Goal: Task Accomplishment & Management: Use online tool/utility

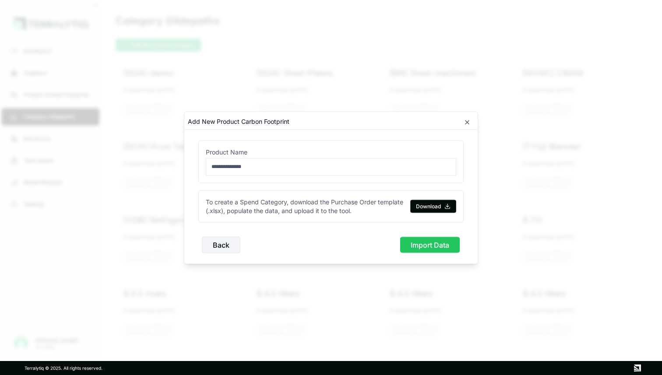
click at [424, 244] on button "Import Data" at bounding box center [430, 245] width 60 height 17
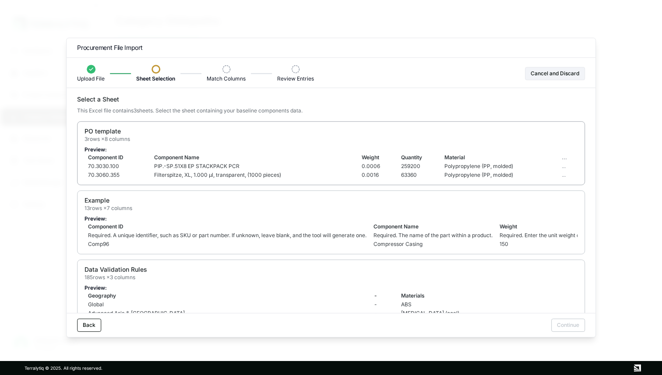
click at [321, 143] on div "PO template 3 rows × 8 columns Preview: Component ID Component Name Weight Quan…" at bounding box center [331, 153] width 508 height 64
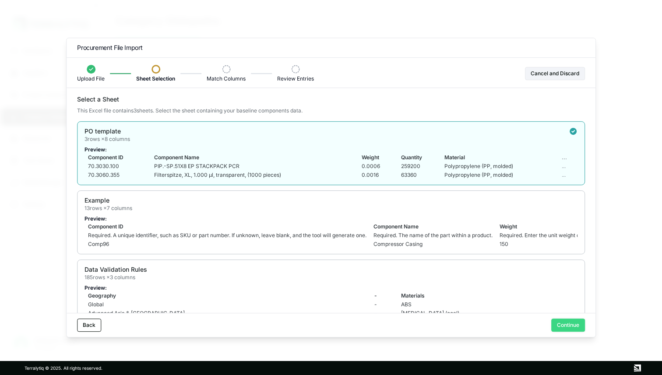
click at [564, 323] on button "Continue" at bounding box center [569, 325] width 34 height 13
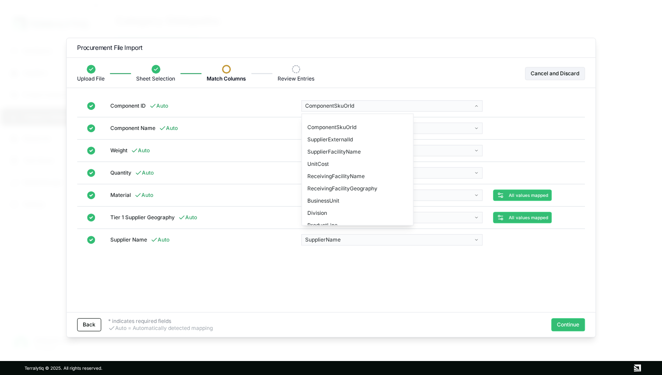
click at [457, 104] on body "Dashboard Suppliers Product Carbon Footprints Category Glidepaths Resources Tas…" at bounding box center [331, 187] width 662 height 375
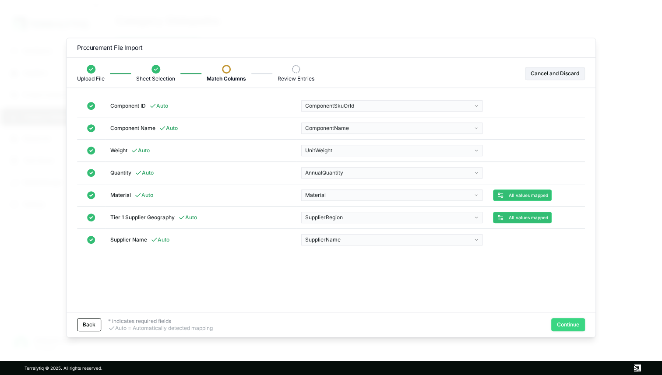
click at [567, 324] on button "Continue" at bounding box center [569, 325] width 34 height 13
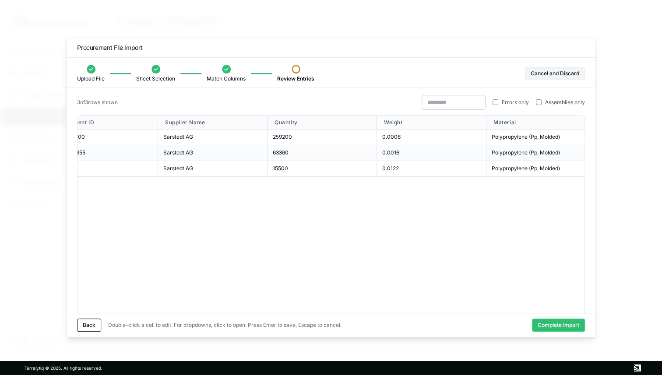
scroll to position [0, 198]
click at [556, 328] on button "Complete Import" at bounding box center [558, 325] width 53 height 13
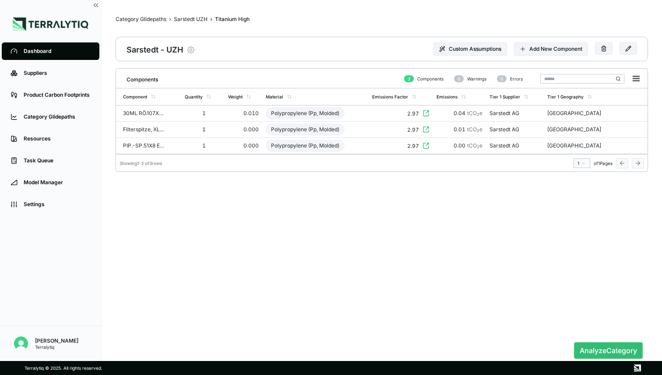
click at [194, 49] on icon "button" at bounding box center [191, 50] width 7 height 7
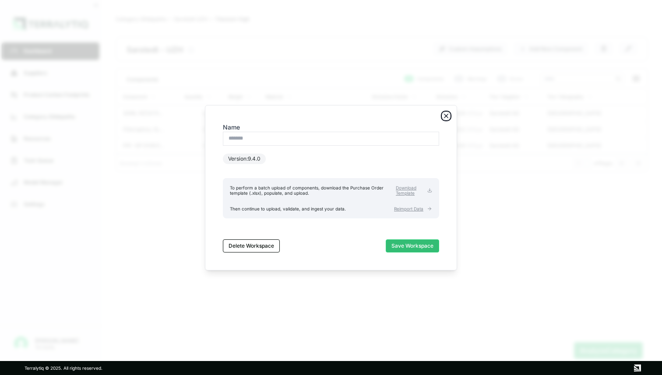
click at [446, 115] on icon "button" at bounding box center [446, 116] width 7 height 7
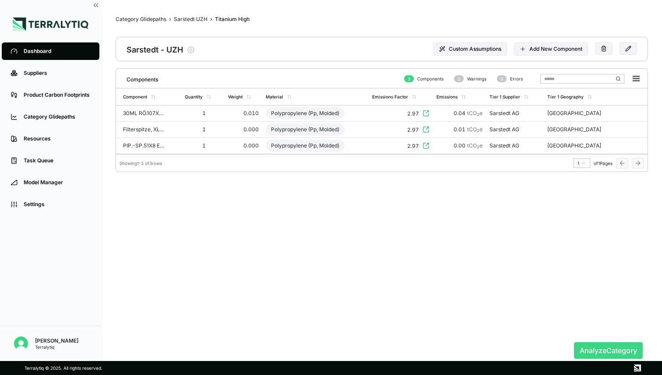
click at [611, 356] on button "Analyze Category" at bounding box center [608, 351] width 69 height 17
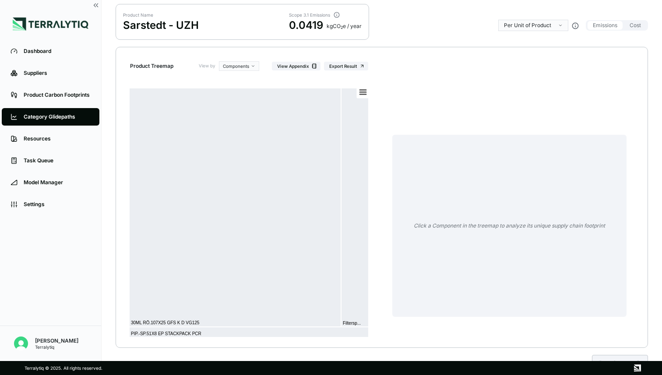
scroll to position [58, 0]
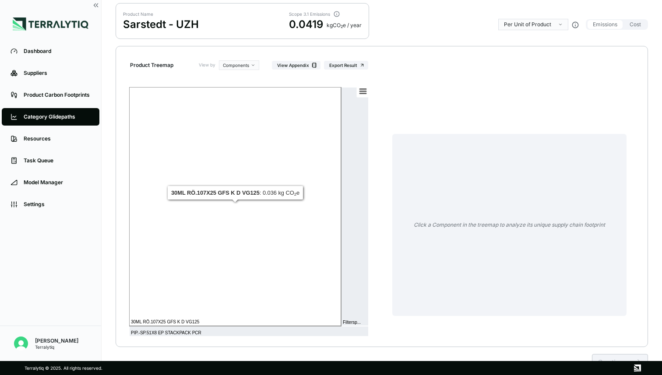
click at [280, 225] on rect at bounding box center [235, 206] width 212 height 239
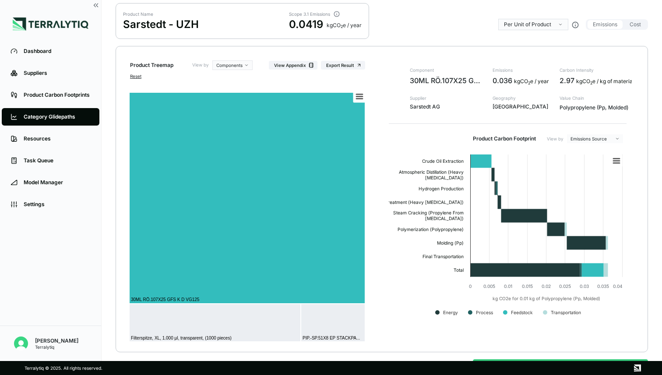
click at [514, 24] on html "Dashboard Suppliers Product Carbon Footprints Category Glidepaths Resources Tas…" at bounding box center [331, 187] width 662 height 375
click at [513, 49] on div "Per KG of Product" at bounding box center [528, 50] width 45 height 7
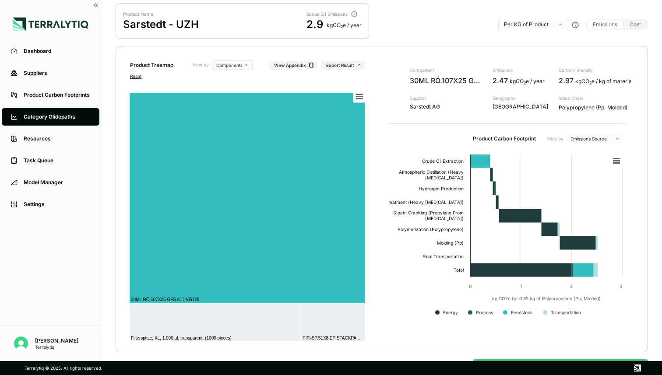
click at [532, 25] on html "Dashboard Suppliers Product Carbon Footprints Category Glidepaths Resources Tas…" at bounding box center [331, 187] width 662 height 375
click at [525, 38] on div "Per Unit of Product" at bounding box center [529, 39] width 47 height 7
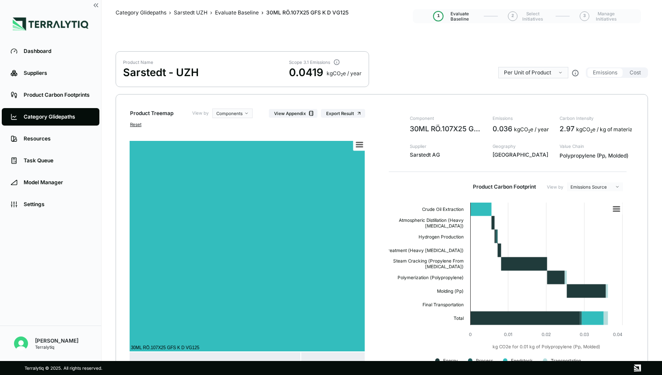
scroll to position [5, 0]
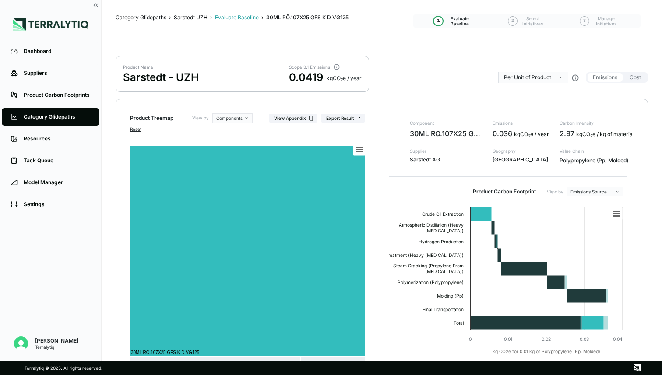
click at [237, 17] on div "Evaluate Baseline" at bounding box center [237, 17] width 44 height 7
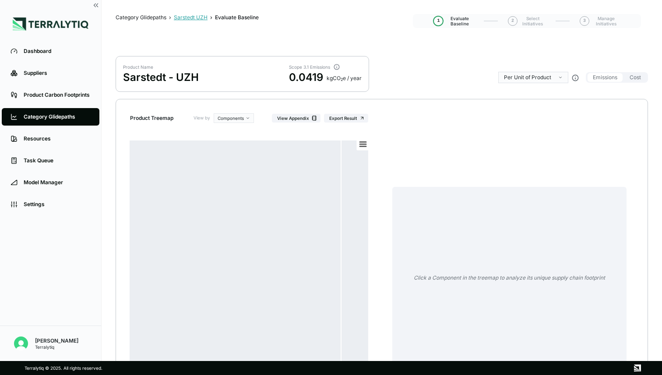
click at [191, 17] on div "Sarstedt UZH" at bounding box center [191, 17] width 34 height 7
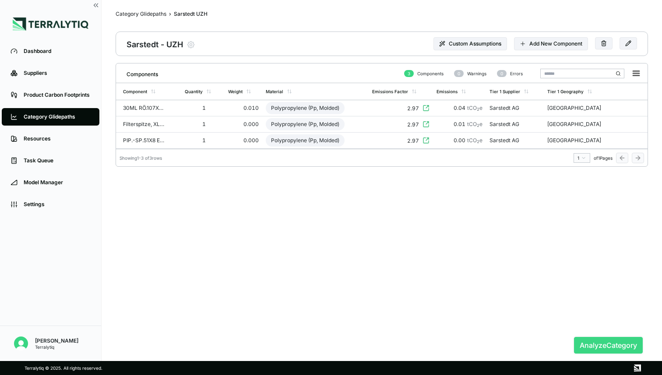
click at [595, 343] on button "Analyze Category" at bounding box center [608, 345] width 69 height 17
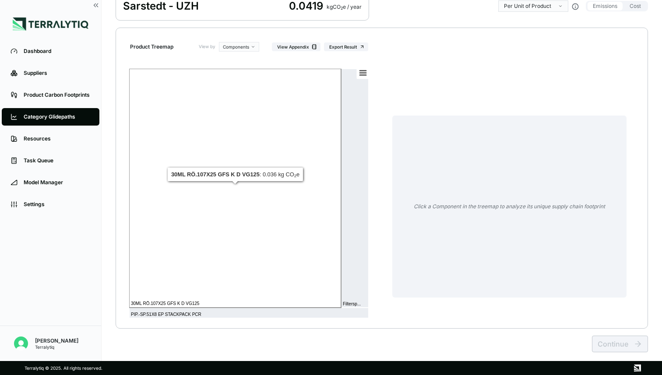
scroll to position [81, 0]
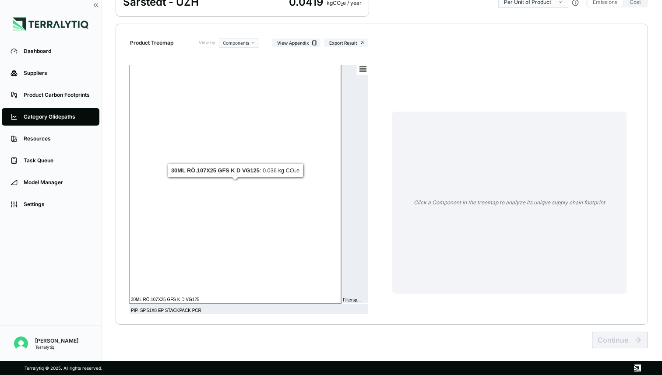
click at [237, 225] on rect at bounding box center [235, 184] width 212 height 239
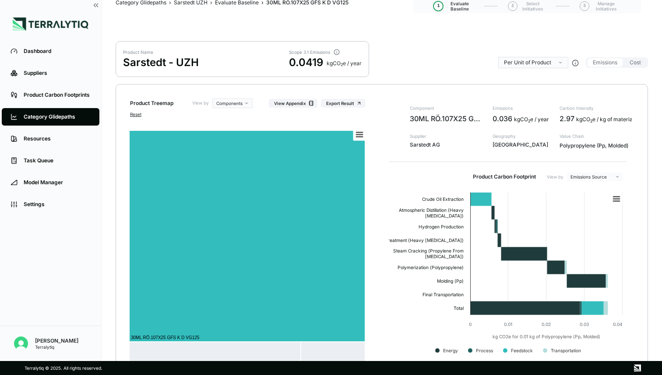
scroll to position [0, 0]
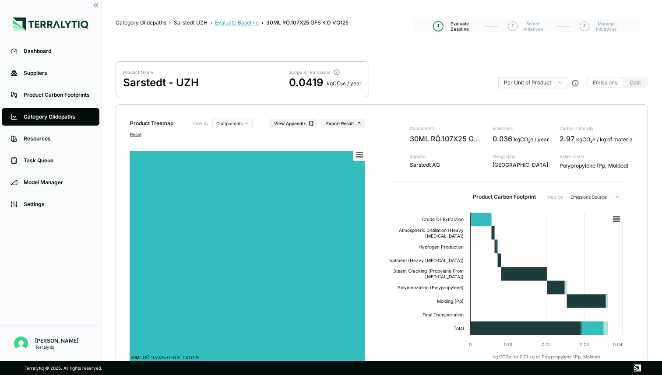
click at [242, 20] on div "Evaluate Baseline" at bounding box center [237, 22] width 44 height 7
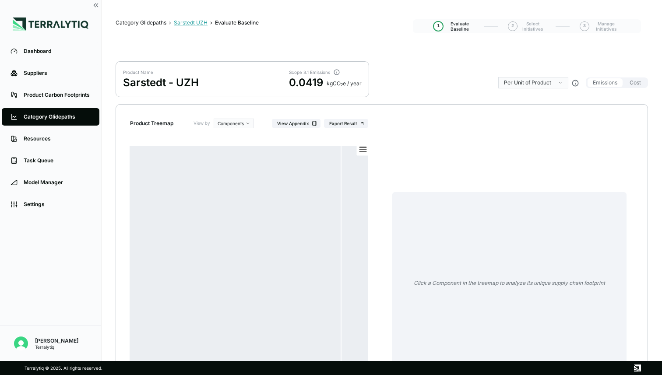
click at [191, 23] on div "Sarstedt UZH" at bounding box center [191, 22] width 34 height 7
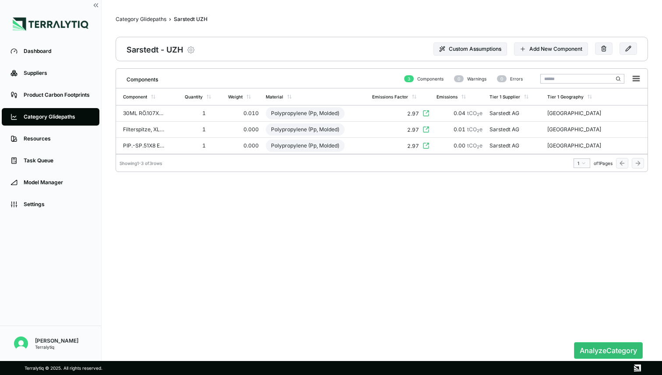
click at [191, 50] on icon "button" at bounding box center [191, 50] width 2 height 2
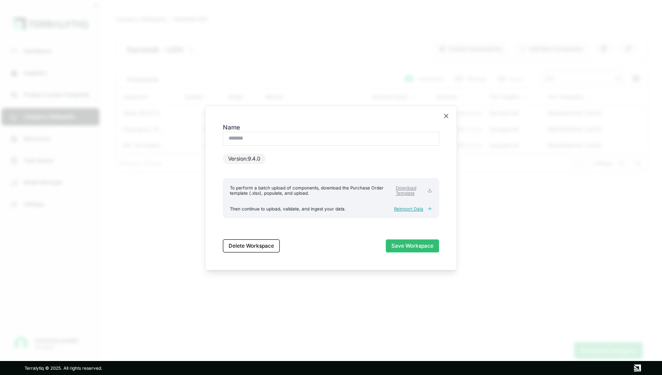
click at [404, 209] on span "Reimport Data" at bounding box center [408, 208] width 29 height 5
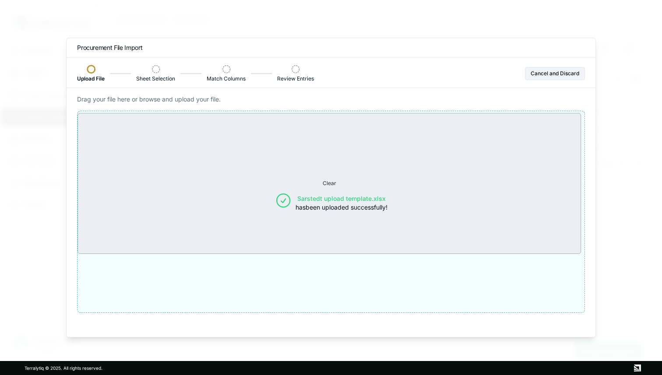
click at [315, 205] on p "Sarstedt upload template.xlsx has been uploaded successfully!" at bounding box center [342, 204] width 92 height 18
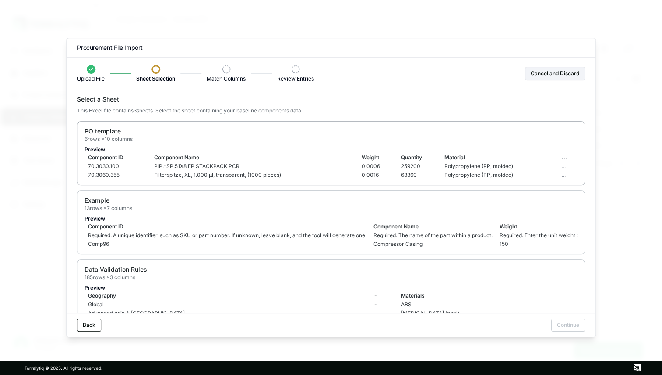
click at [272, 145] on div "PO template 6 rows × 10 columns Preview: Component ID Component Name Weight Qua…" at bounding box center [331, 153] width 508 height 64
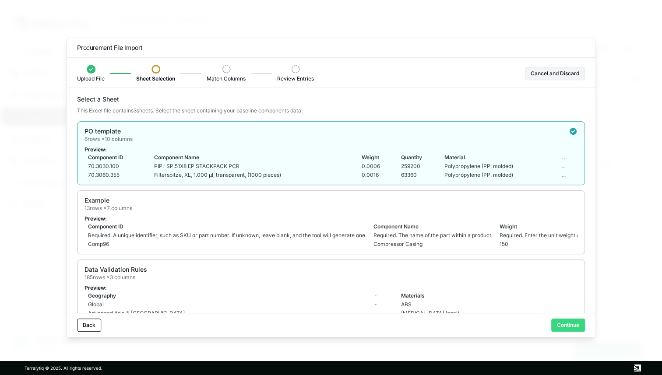
click at [568, 328] on button "Continue" at bounding box center [569, 325] width 34 height 13
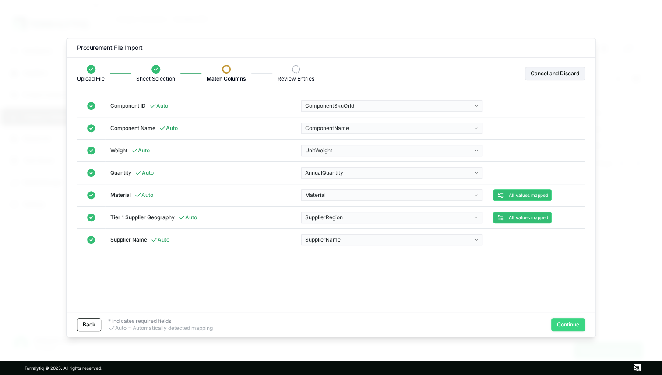
click at [563, 329] on button "Continue" at bounding box center [569, 325] width 34 height 13
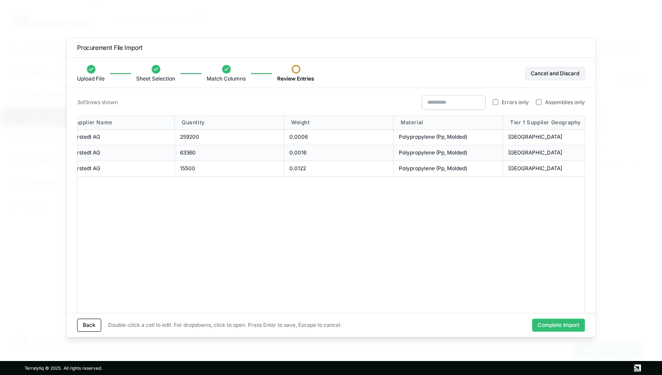
scroll to position [0, 316]
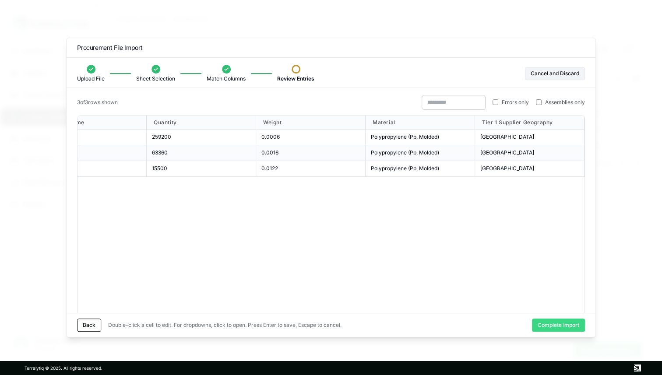
click at [543, 321] on button "Complete Import" at bounding box center [558, 325] width 53 height 13
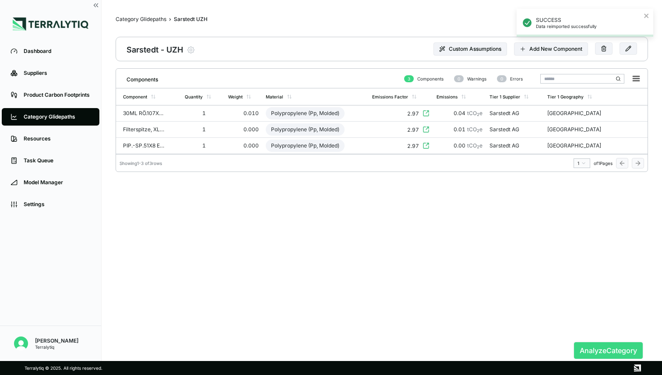
click at [588, 347] on button "Analyze Category" at bounding box center [608, 351] width 69 height 17
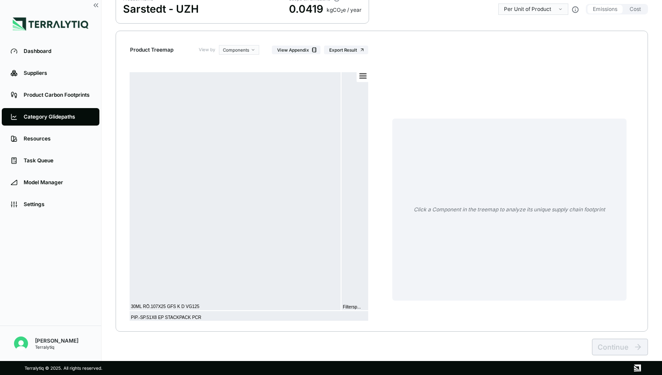
scroll to position [74, 0]
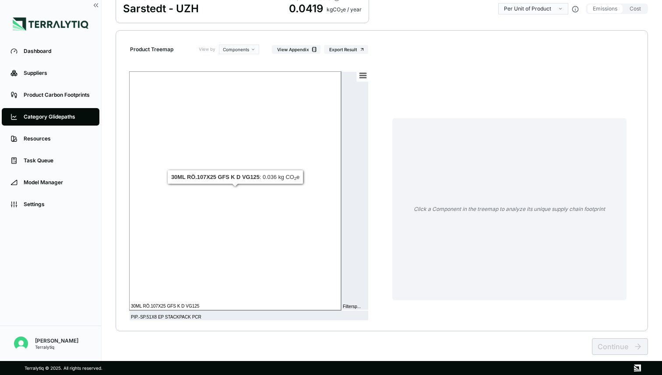
click at [305, 234] on rect at bounding box center [235, 190] width 212 height 239
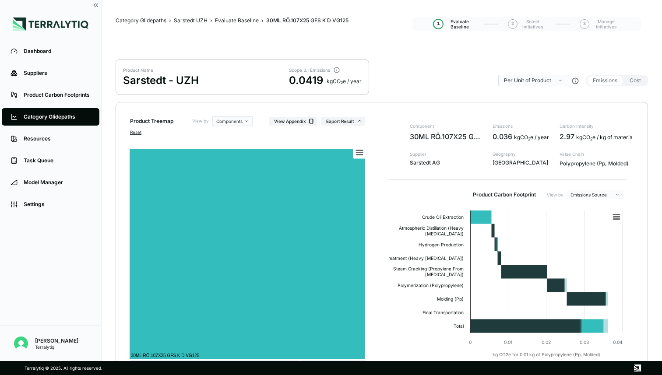
scroll to position [2, 0]
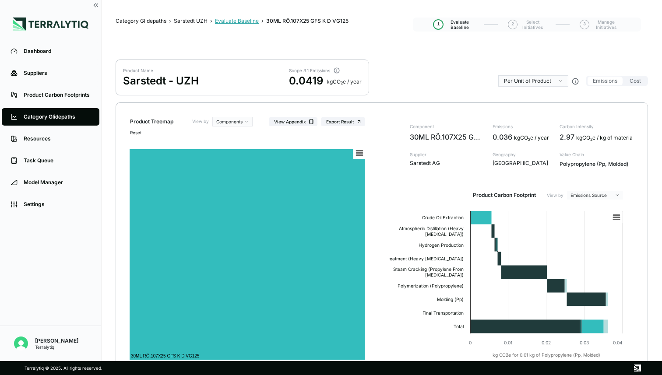
click at [230, 24] on div "Evaluate Baseline" at bounding box center [237, 21] width 44 height 7
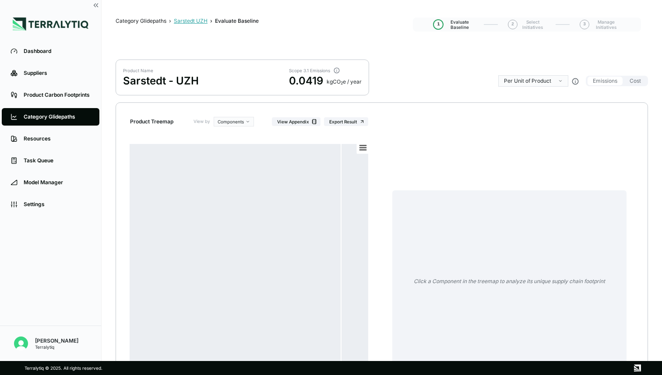
click at [196, 20] on div "Sarstedt UZH" at bounding box center [191, 21] width 34 height 7
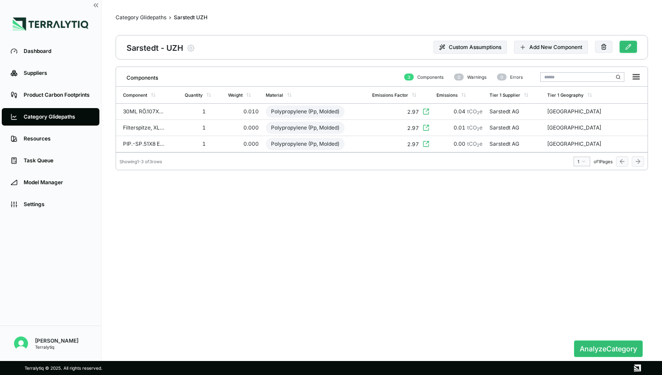
click at [631, 43] on button at bounding box center [629, 47] width 18 height 12
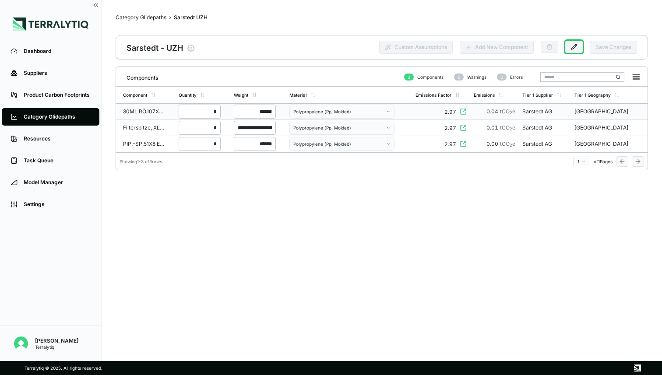
click at [214, 112] on input "*" at bounding box center [200, 112] width 42 height 14
type input "*****"
click at [210, 127] on input "*" at bounding box center [200, 128] width 42 height 14
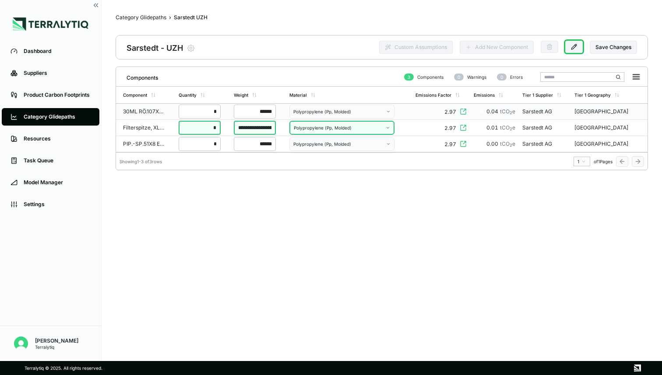
click at [217, 111] on input "*" at bounding box center [200, 112] width 42 height 14
click at [208, 111] on input "*" at bounding box center [200, 112] width 42 height 14
click at [212, 106] on input "*" at bounding box center [200, 112] width 42 height 14
type input "*****"
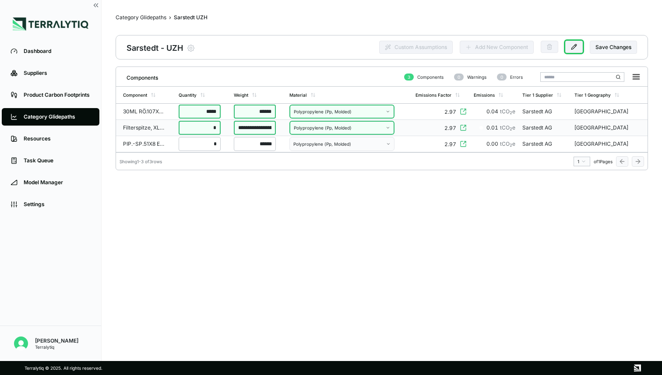
click at [219, 128] on input "*" at bounding box center [200, 128] width 42 height 14
click at [210, 132] on input "*" at bounding box center [200, 128] width 42 height 14
type input "*"
click at [217, 123] on input "*" at bounding box center [200, 128] width 42 height 14
type input "*****"
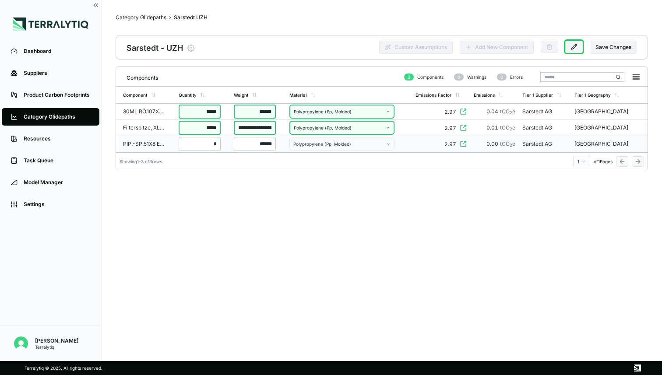
click at [212, 145] on input "*" at bounding box center [200, 144] width 42 height 14
type input "******"
click at [207, 189] on div "**********" at bounding box center [382, 200] width 533 height 267
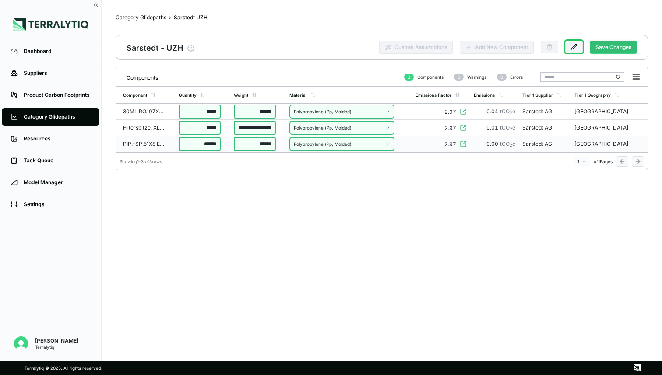
click at [608, 50] on button "Save Changes" at bounding box center [613, 47] width 47 height 13
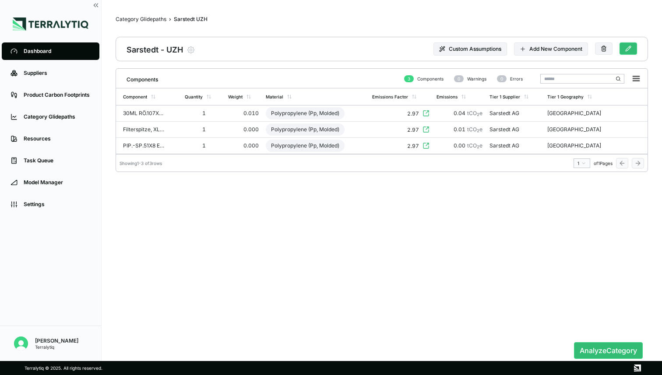
click at [633, 50] on button at bounding box center [629, 49] width 18 height 12
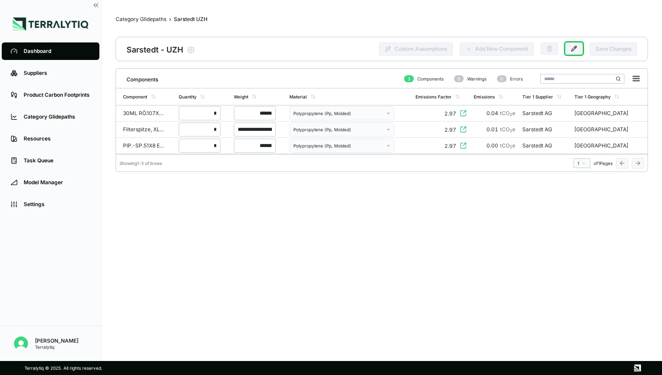
click at [370, 280] on div "**********" at bounding box center [382, 201] width 533 height 267
click at [577, 51] on icon at bounding box center [574, 49] width 6 height 6
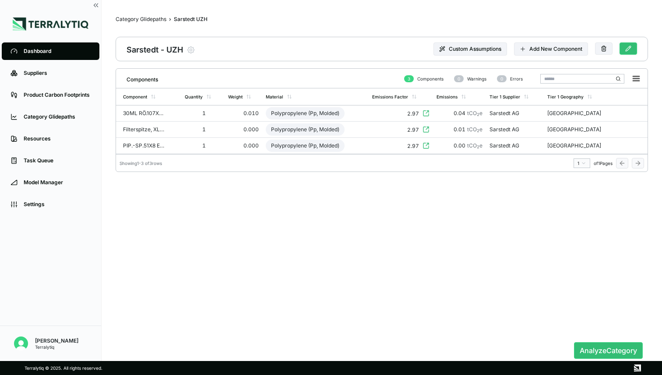
click at [634, 49] on button at bounding box center [629, 49] width 18 height 12
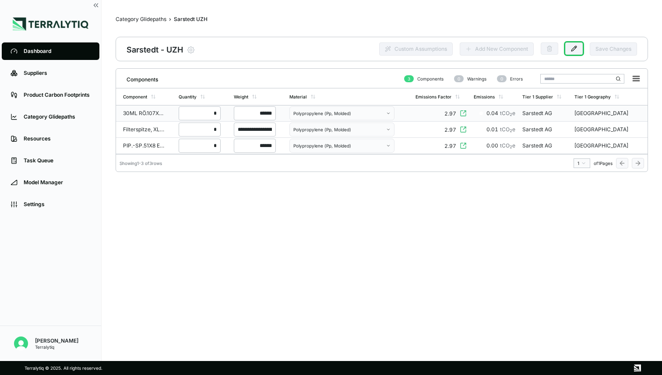
click at [220, 113] on input "*" at bounding box center [200, 113] width 42 height 14
type input "*****"
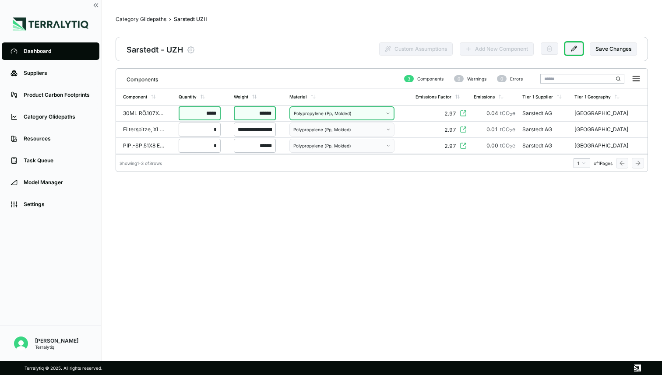
click at [266, 167] on div "Showing 1 - 3 of 3 rows 1 of 1 Pages" at bounding box center [382, 161] width 532 height 14
click at [625, 51] on button "Save Changes" at bounding box center [613, 49] width 47 height 13
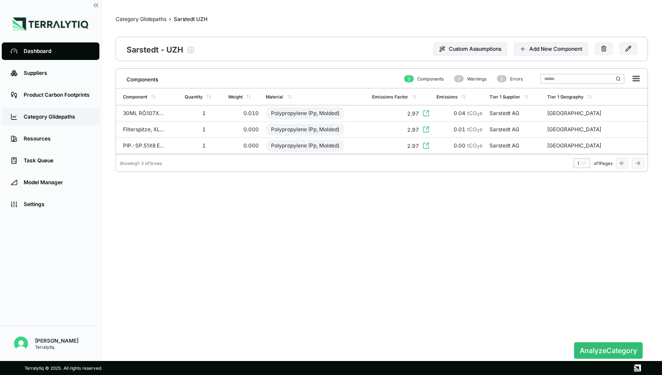
click at [66, 114] on div "Category Glidepaths" at bounding box center [57, 116] width 67 height 7
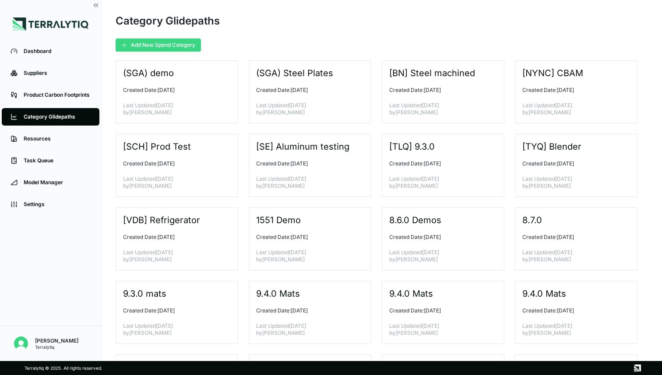
click at [178, 43] on button "Add New Spend Category" at bounding box center [158, 45] width 85 height 13
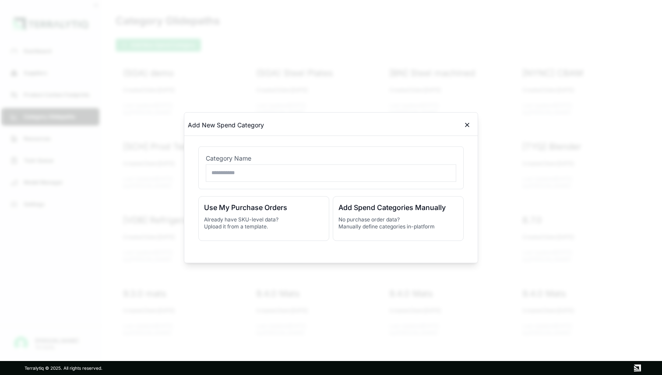
click at [228, 172] on input "text" at bounding box center [331, 173] width 251 height 18
type input "**********"
click at [258, 213] on div "Use My Purchase Orders Already have SKU-level data? Upload it from a template." at bounding box center [263, 218] width 131 height 45
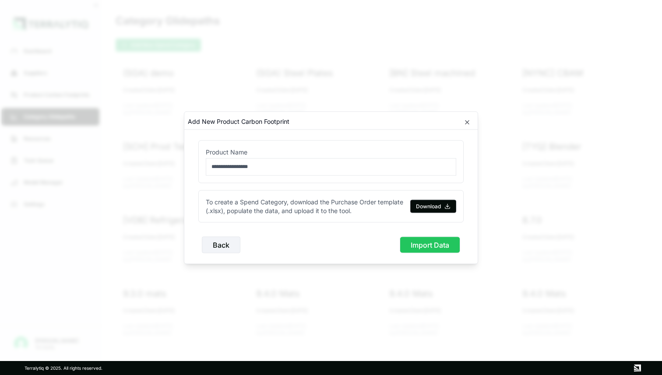
click at [448, 247] on button "Import Data" at bounding box center [430, 245] width 60 height 17
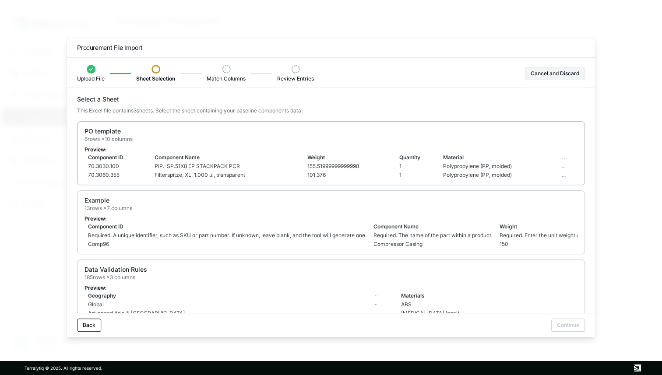
click at [377, 140] on div "PO template 6 rows × 10 columns" at bounding box center [331, 135] width 493 height 16
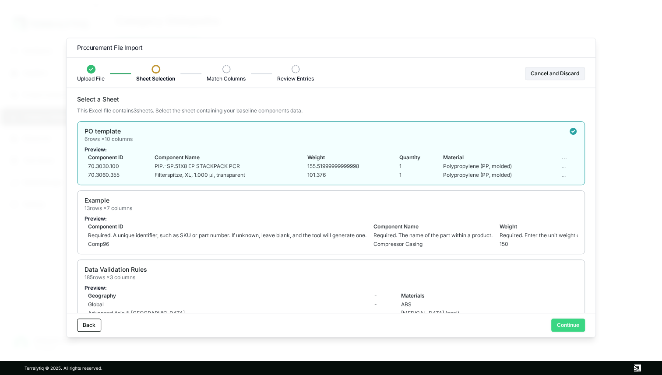
click at [565, 324] on button "Continue" at bounding box center [569, 325] width 34 height 13
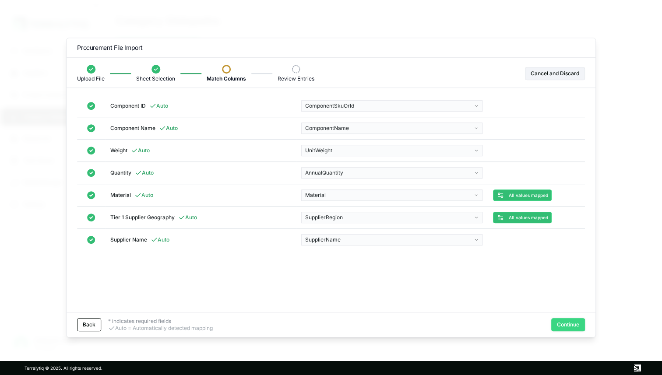
click at [566, 326] on button "Continue" at bounding box center [569, 325] width 34 height 13
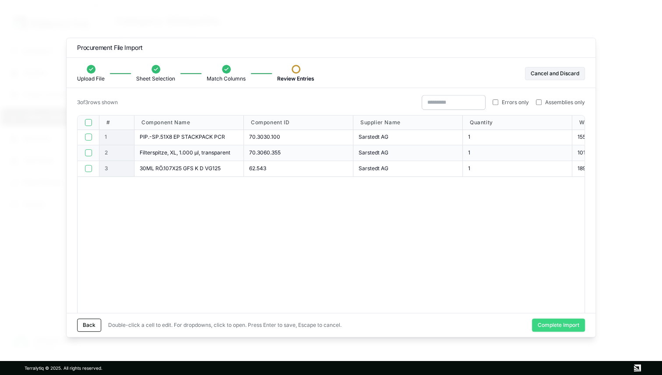
click at [562, 326] on button "Complete Import" at bounding box center [558, 325] width 53 height 13
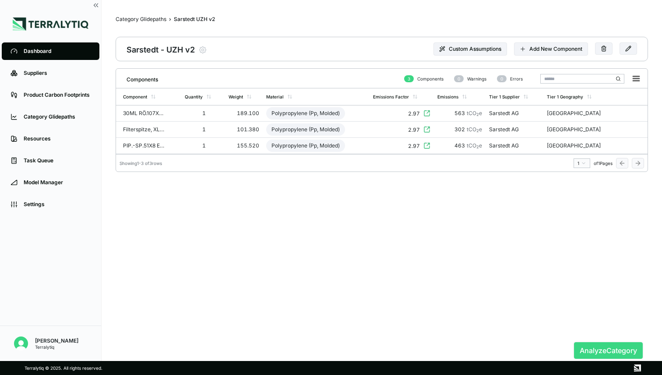
click at [586, 351] on button "Analyze Category" at bounding box center [608, 351] width 69 height 17
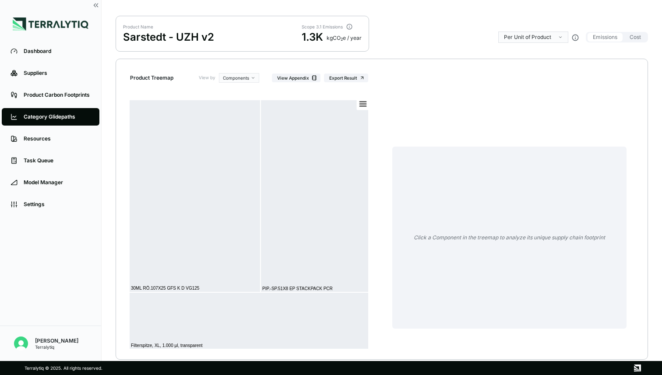
scroll to position [39, 0]
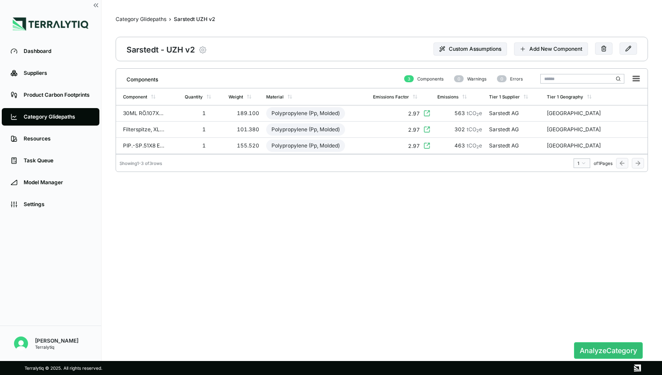
click at [203, 48] on icon "button" at bounding box center [202, 50] width 9 height 9
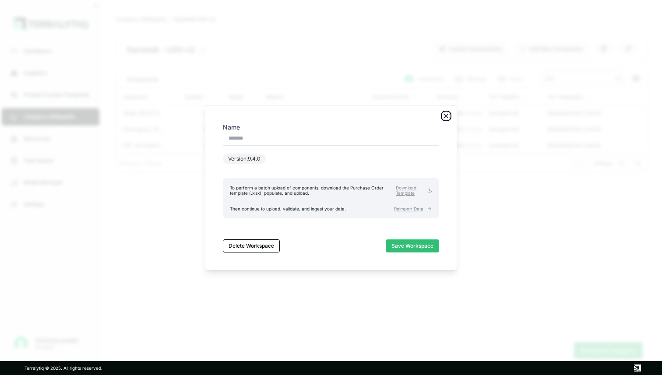
click at [443, 116] on icon "button" at bounding box center [446, 116] width 7 height 7
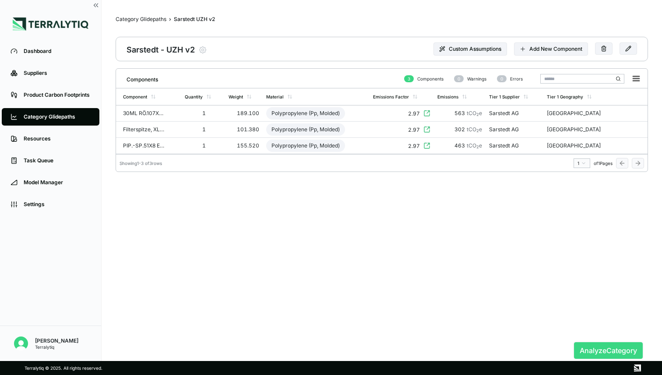
click at [611, 354] on button "Analyze Category" at bounding box center [608, 351] width 69 height 17
click at [205, 51] on icon "button" at bounding box center [202, 50] width 7 height 7
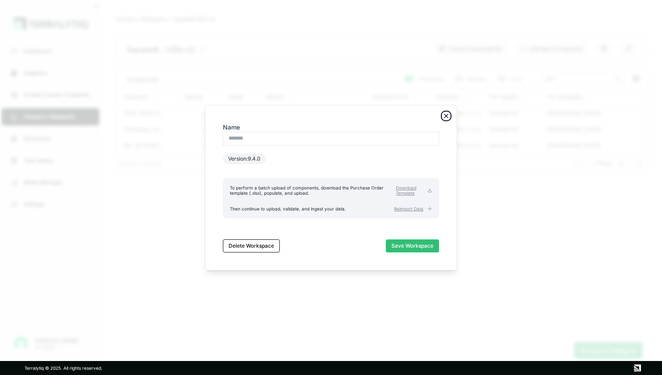
click at [446, 117] on icon "button" at bounding box center [446, 116] width 7 height 7
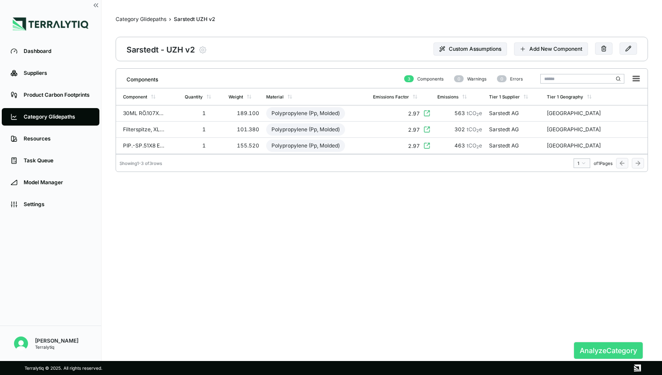
click at [578, 344] on button "Analyze Category" at bounding box center [608, 351] width 69 height 17
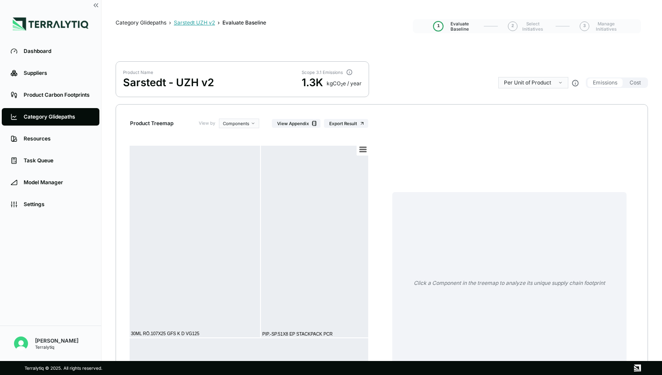
click at [194, 23] on div "Sarstedt UZH v2" at bounding box center [194, 22] width 41 height 7
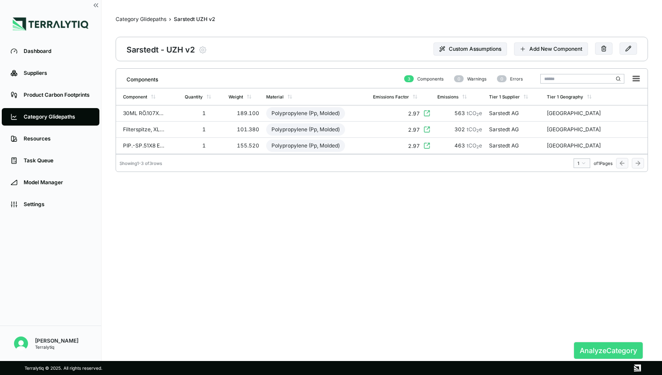
click at [592, 351] on button "Analyze Category" at bounding box center [608, 351] width 69 height 17
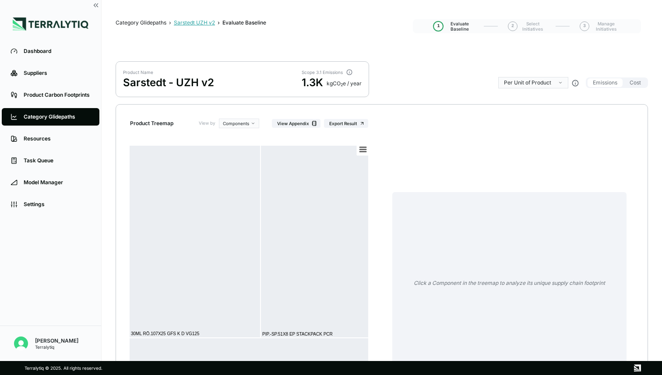
click at [203, 24] on div "Sarstedt UZH v2" at bounding box center [194, 22] width 41 height 7
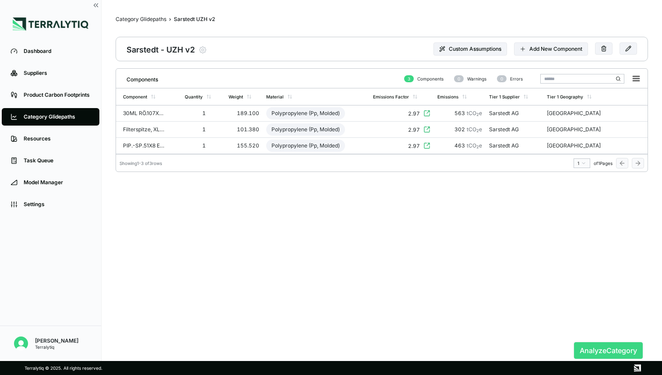
click at [581, 351] on button "Analyze Category" at bounding box center [608, 351] width 69 height 17
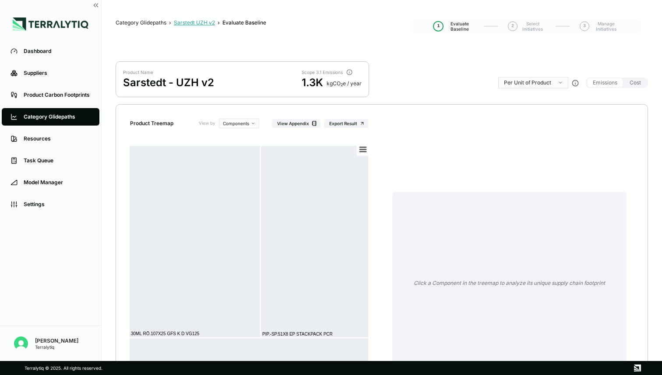
click at [198, 23] on div "Sarstedt UZH v2" at bounding box center [194, 22] width 41 height 7
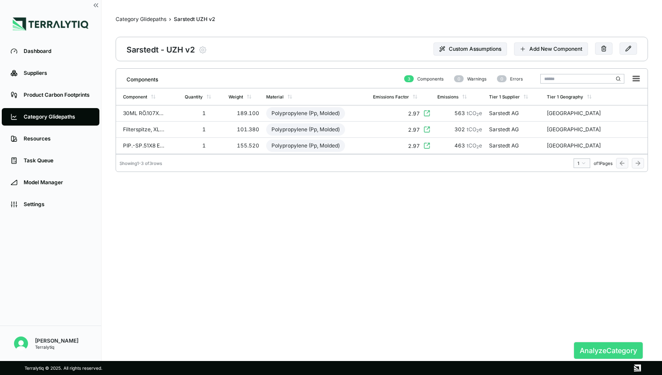
click at [582, 345] on button "Analyze Category" at bounding box center [608, 351] width 69 height 17
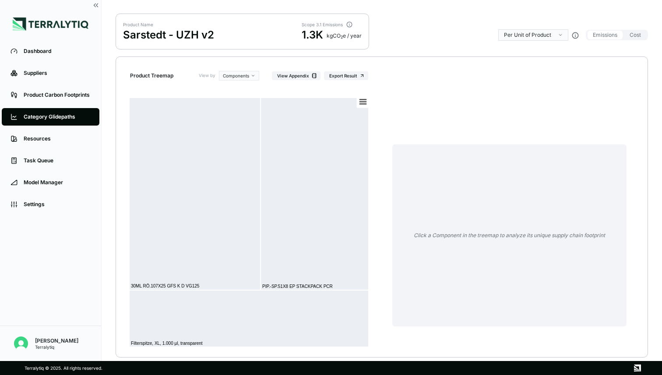
scroll to position [81, 0]
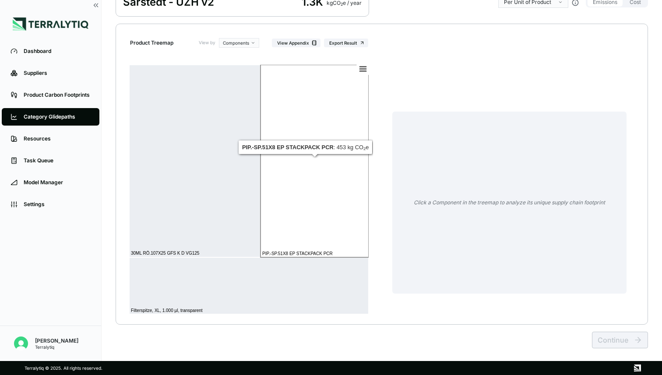
click at [317, 201] on rect at bounding box center [315, 161] width 108 height 193
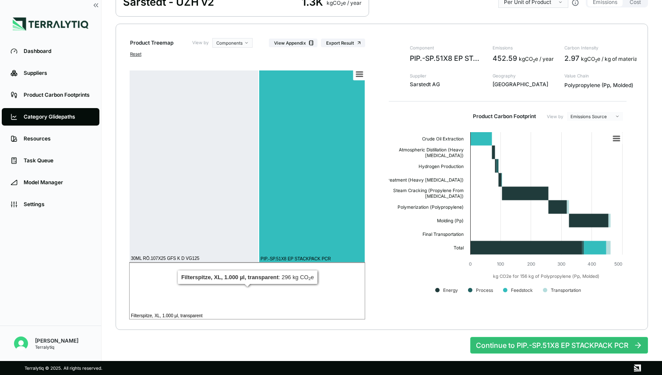
click at [174, 305] on rect at bounding box center [247, 291] width 236 height 57
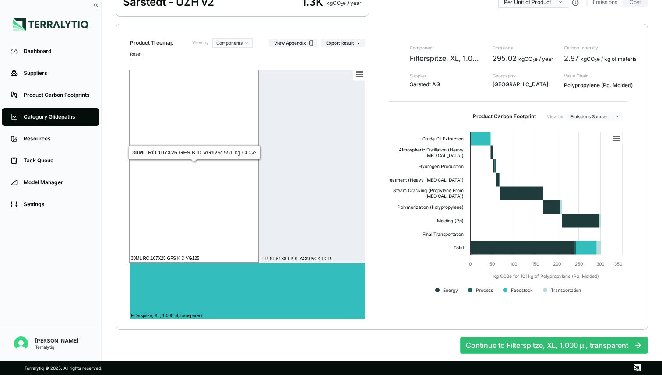
click at [176, 183] on rect at bounding box center [194, 166] width 130 height 193
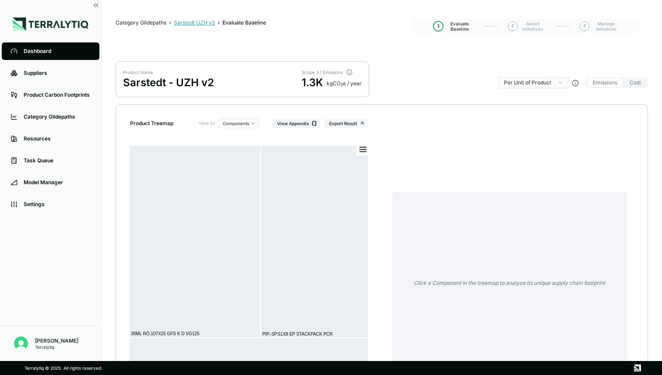
click at [191, 21] on div "Sarstedt UZH v2" at bounding box center [194, 22] width 41 height 7
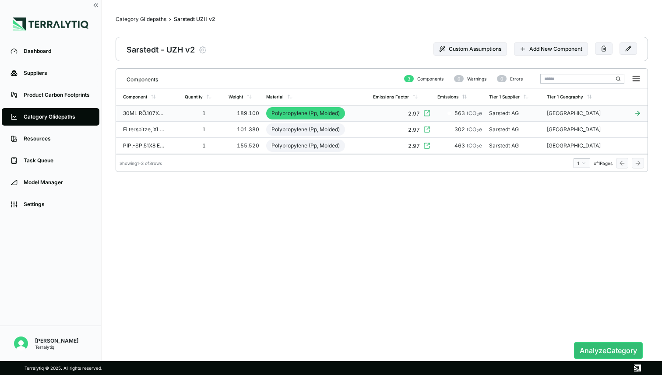
click at [180, 113] on td "30ML RÖ.107X25 GFS K D VG125" at bounding box center [148, 114] width 65 height 16
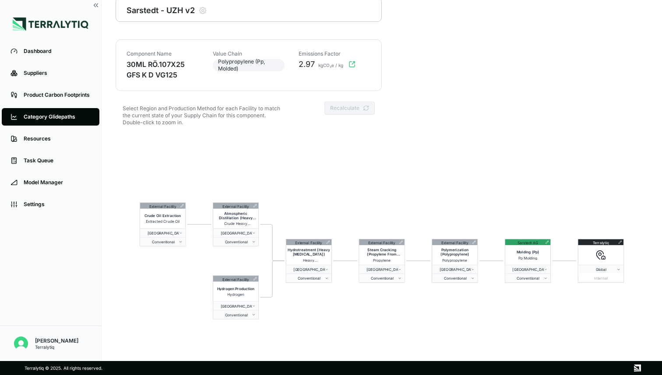
scroll to position [42, 0]
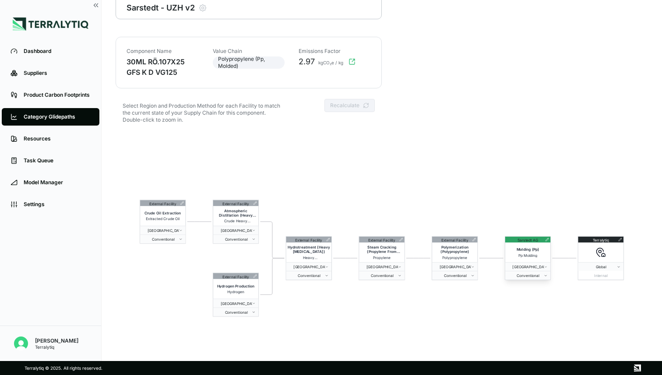
click at [547, 238] on icon at bounding box center [547, 240] width 4 height 4
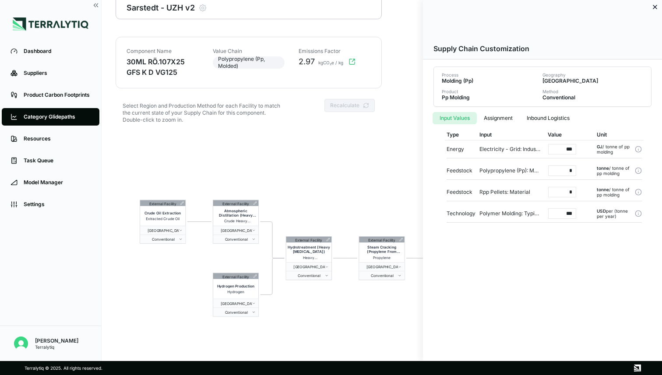
click at [655, 7] on icon at bounding box center [656, 7] width 4 height 4
